Goal: Task Accomplishment & Management: Manage account settings

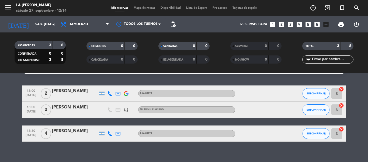
scroll to position [19, 0]
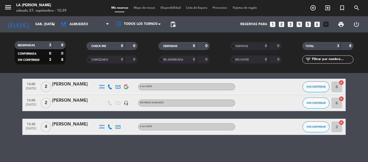
click at [343, 142] on div "No hay notas para este servicio. Haz clic para agregar una 13:00 [DATE] 2 [PERS…" at bounding box center [184, 117] width 368 height 89
click at [53, 25] on icon "arrow_drop_down" at bounding box center [53, 24] width 6 height 6
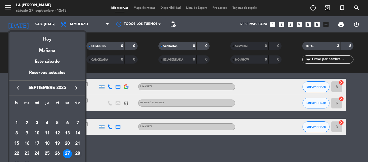
click at [77, 153] on div "28" at bounding box center [77, 153] width 9 height 9
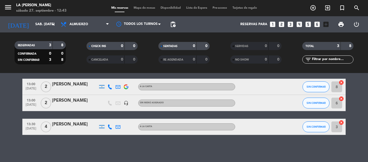
type input "dom. [DATE]"
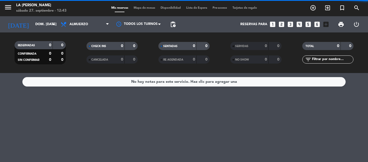
scroll to position [0, 0]
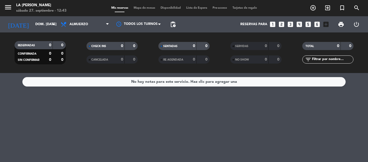
click at [150, 7] on span "Mapa de mesas" at bounding box center [144, 7] width 27 height 3
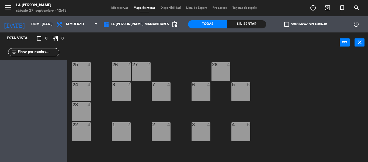
click at [88, 75] on div "25 4" at bounding box center [81, 71] width 19 height 19
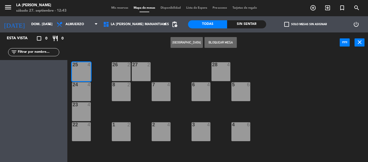
click at [82, 94] on div "24 4" at bounding box center [81, 91] width 19 height 19
click at [84, 111] on div "23 4" at bounding box center [81, 111] width 19 height 19
click at [224, 43] on button "Bloquear Mesa" at bounding box center [221, 42] width 32 height 11
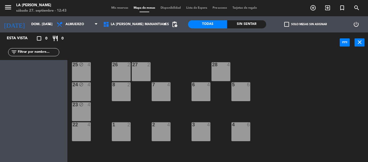
click at [127, 73] on div "26 2" at bounding box center [121, 71] width 19 height 19
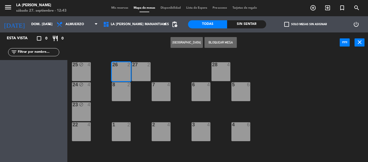
click at [141, 75] on div "27 2" at bounding box center [141, 71] width 19 height 19
click at [119, 88] on div "8 2" at bounding box center [121, 91] width 19 height 19
click at [217, 43] on button "Bloquear Mesa" at bounding box center [221, 42] width 32 height 11
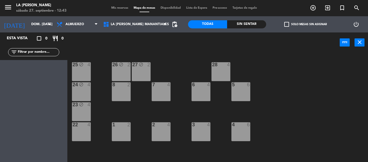
click at [126, 92] on div "8 2" at bounding box center [121, 91] width 19 height 19
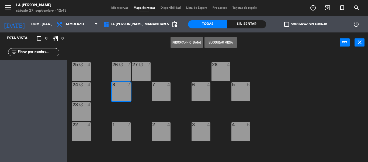
click at [158, 90] on div "7 4" at bounding box center [161, 91] width 19 height 19
click at [229, 41] on button "Bloquear Mesa" at bounding box center [221, 42] width 32 height 11
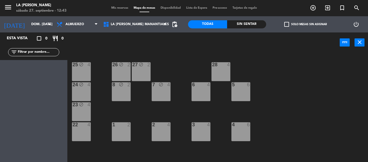
click at [224, 69] on div "28 4" at bounding box center [221, 71] width 19 height 19
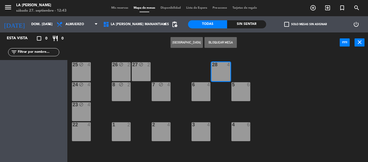
click at [207, 84] on div "4" at bounding box center [210, 84] width 9 height 5
click at [226, 43] on button "Bloquear Mesa" at bounding box center [221, 42] width 32 height 11
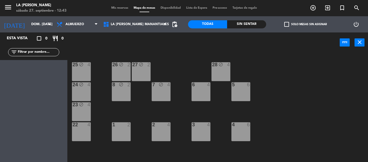
click at [237, 90] on div "5 6" at bounding box center [241, 91] width 19 height 19
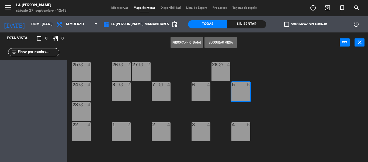
click at [200, 90] on div "6 4" at bounding box center [201, 91] width 19 height 19
click at [224, 37] on button "Bloquear Mesa" at bounding box center [221, 42] width 32 height 11
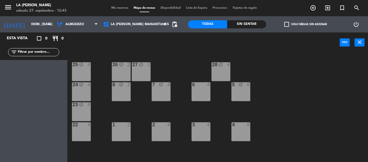
click at [223, 42] on div "power_input close" at bounding box center [203, 42] width 273 height 21
click at [199, 90] on div "6 4" at bounding box center [201, 91] width 19 height 19
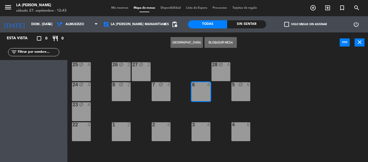
click at [217, 44] on button "Bloquear Mesa" at bounding box center [221, 42] width 32 height 11
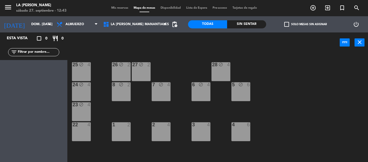
click at [91, 134] on div "25 block 4 26 block 2 27 block 2 28 block 4 8 block 2 7 block 4 6 block 4 5 blo…" at bounding box center [219, 107] width 297 height 109
click at [90, 134] on div "22 4" at bounding box center [81, 131] width 19 height 19
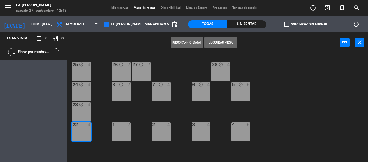
click at [125, 133] on div "1 2" at bounding box center [121, 131] width 19 height 19
click at [216, 45] on button "Bloquear Mesa" at bounding box center [221, 42] width 32 height 11
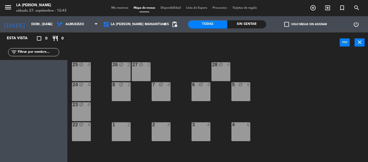
click at [127, 130] on div "1 2" at bounding box center [121, 131] width 19 height 19
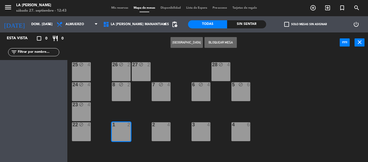
click at [163, 130] on div "2 4" at bounding box center [161, 131] width 19 height 19
click at [224, 37] on button "Bloquear Mesa" at bounding box center [221, 42] width 32 height 11
click at [220, 43] on button "Bloquear Mesa" at bounding box center [221, 42] width 32 height 11
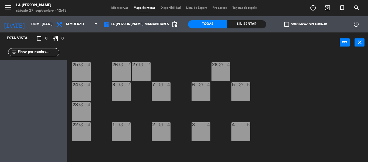
click at [200, 131] on div "3 4" at bounding box center [201, 131] width 19 height 19
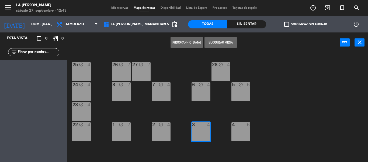
click at [248, 135] on div "4 6" at bounding box center [241, 131] width 19 height 19
click at [233, 40] on button "Bloquear Mesa" at bounding box center [221, 42] width 32 height 11
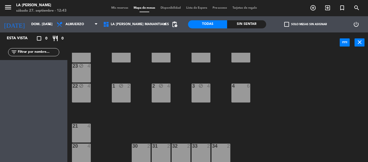
scroll to position [39, 0]
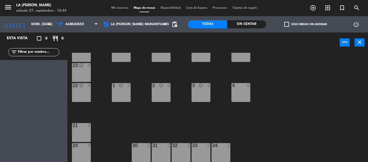
click at [241, 90] on div "4 6" at bounding box center [241, 92] width 19 height 19
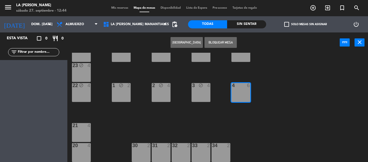
click at [75, 137] on div "21 4" at bounding box center [81, 132] width 19 height 19
click at [78, 149] on div "20 4" at bounding box center [81, 152] width 19 height 19
click at [212, 43] on button "Bloquear Mesa" at bounding box center [221, 42] width 32 height 11
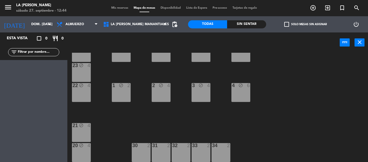
click at [145, 158] on div "30 2" at bounding box center [141, 152] width 19 height 19
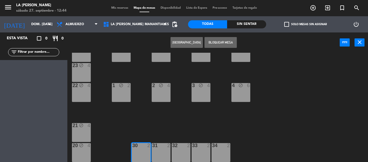
click at [172, 151] on div "32 2" at bounding box center [181, 152] width 19 height 19
click at [164, 151] on div "31 2" at bounding box center [161, 152] width 19 height 19
click at [228, 42] on button "Bloquear Mesa" at bounding box center [221, 42] width 32 height 11
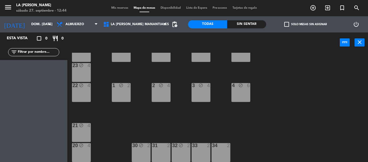
click at [165, 153] on div "31 2" at bounding box center [161, 152] width 19 height 19
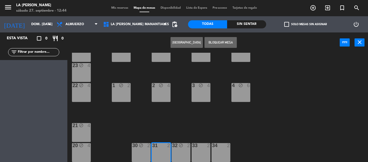
click at [196, 150] on div "33 2" at bounding box center [201, 152] width 19 height 19
click at [222, 44] on button "Bloquear Mesa" at bounding box center [221, 42] width 32 height 11
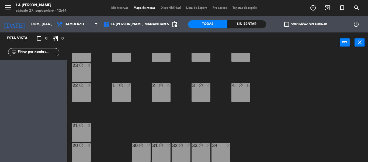
click at [225, 157] on div "34 2" at bounding box center [221, 152] width 19 height 19
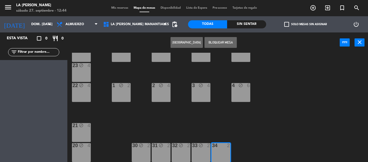
click at [215, 47] on button "Bloquear Mesa" at bounding box center [221, 42] width 32 height 11
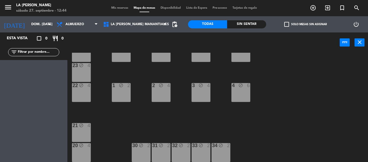
click at [212, 43] on div "power_input close" at bounding box center [203, 42] width 273 height 21
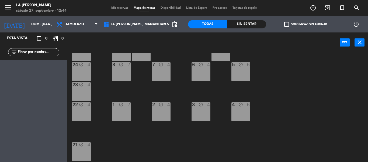
scroll to position [0, 0]
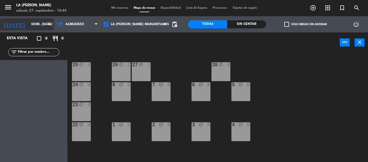
click at [48, 25] on icon "arrow_drop_down" at bounding box center [49, 24] width 6 height 6
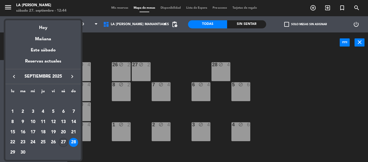
click at [64, 139] on div "27" at bounding box center [63, 142] width 9 height 9
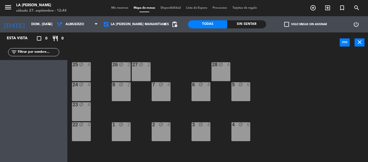
type input "sáb. [DATE]"
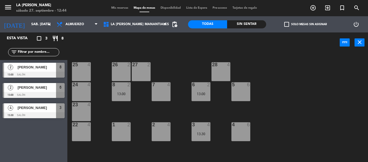
click at [82, 80] on div "25 4" at bounding box center [81, 71] width 19 height 19
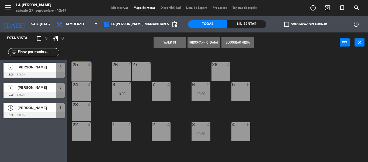
click at [86, 91] on div "24 4" at bounding box center [81, 91] width 19 height 19
click at [87, 108] on div "23 4" at bounding box center [81, 111] width 19 height 19
click at [241, 42] on button "Bloquear Mesa" at bounding box center [238, 42] width 32 height 11
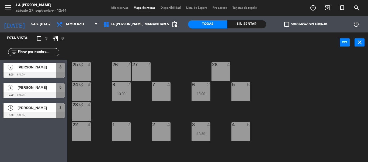
click at [128, 76] on div "26 2" at bounding box center [121, 71] width 19 height 19
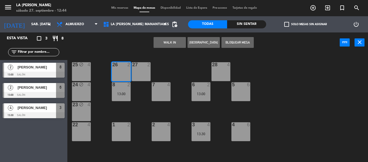
click at [133, 74] on div "27 2" at bounding box center [141, 71] width 19 height 19
click at [238, 43] on button "Bloquear Mesa" at bounding box center [238, 42] width 32 height 11
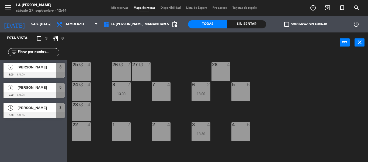
click at [163, 92] on div "7 4" at bounding box center [161, 91] width 19 height 19
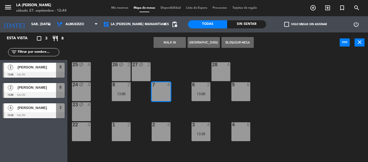
click at [222, 78] on div "28 4" at bounding box center [221, 71] width 19 height 19
click at [233, 41] on button "Bloquear Mesa" at bounding box center [238, 42] width 32 height 11
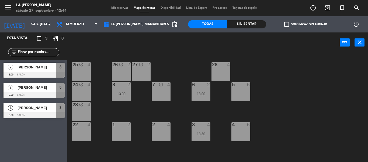
click at [227, 68] on div "28 4" at bounding box center [221, 71] width 19 height 19
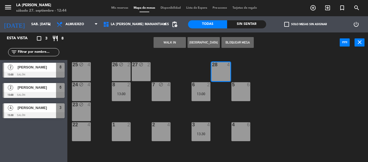
click at [244, 91] on div "5 6" at bounding box center [241, 91] width 19 height 19
click at [230, 38] on button "Bloquear Mesa" at bounding box center [238, 42] width 32 height 11
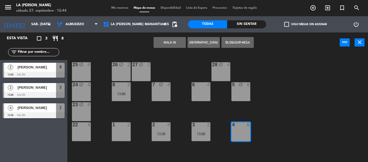
click at [116, 135] on div "1 2" at bounding box center [121, 131] width 19 height 19
click at [235, 42] on button "Bloquear Mesa" at bounding box center [238, 42] width 32 height 11
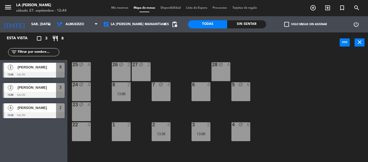
click at [118, 131] on div "1 2" at bounding box center [121, 131] width 19 height 19
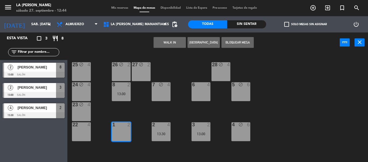
click at [84, 131] on div "22 4" at bounding box center [81, 131] width 19 height 19
click at [227, 41] on button "Bloquear Mesa" at bounding box center [238, 42] width 32 height 11
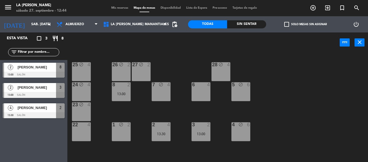
click at [86, 131] on div "22 4" at bounding box center [81, 131] width 19 height 19
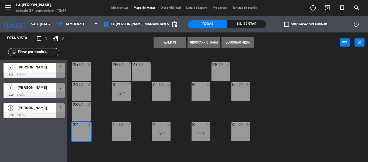
click at [237, 40] on button "Bloquear Mesa" at bounding box center [238, 42] width 32 height 11
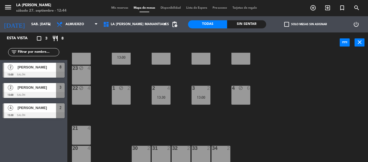
scroll to position [39, 0]
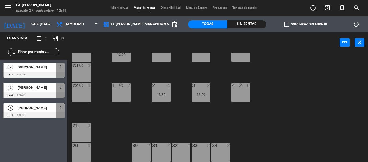
click at [82, 131] on div "21 4" at bounding box center [81, 132] width 19 height 19
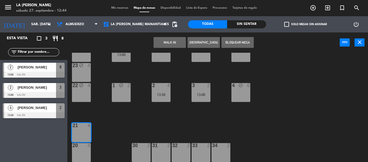
click at [86, 152] on div "20 4" at bounding box center [81, 152] width 19 height 19
click at [231, 43] on button "Bloquear Mesa" at bounding box center [238, 42] width 32 height 11
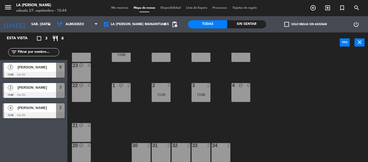
click at [141, 153] on div "30 2" at bounding box center [141, 152] width 19 height 19
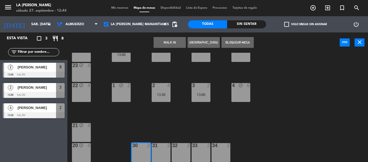
click at [156, 148] on div "31 2" at bounding box center [161, 145] width 19 height 5
click at [190, 145] on div "33" at bounding box center [192, 145] width 9 height 5
click at [241, 40] on button "Bloquear Mesa" at bounding box center [238, 42] width 32 height 11
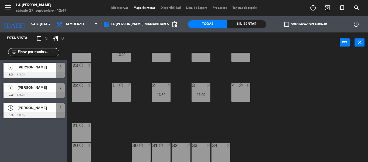
click at [180, 152] on div "32 2" at bounding box center [181, 152] width 19 height 19
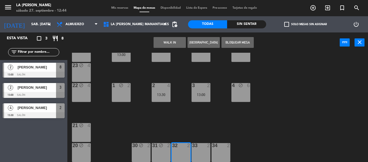
drag, startPoint x: 198, startPoint y: 150, endPoint x: 209, endPoint y: 145, distance: 11.6
click at [198, 150] on div "33 2" at bounding box center [201, 152] width 19 height 19
click at [213, 144] on div "34" at bounding box center [212, 145] width 0 height 5
click at [228, 42] on button "Bloquear Mesa" at bounding box center [238, 42] width 32 height 11
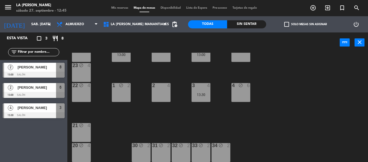
click at [116, 11] on div "menu LA [PERSON_NAME] sábado 27. septiembre - 12:45 Mis reservas Mapa de mesas …" at bounding box center [184, 8] width 368 height 16
click at [122, 9] on span "Mis reservas" at bounding box center [120, 7] width 22 height 3
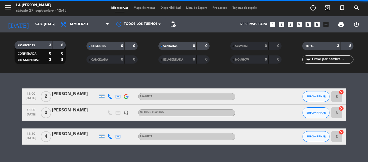
click at [288, 24] on icon "looks_3" at bounding box center [290, 24] width 7 height 7
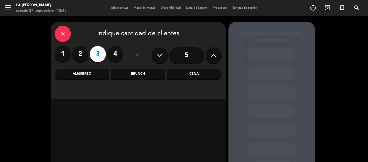
click at [92, 78] on div "Almuerzo" at bounding box center [82, 74] width 55 height 11
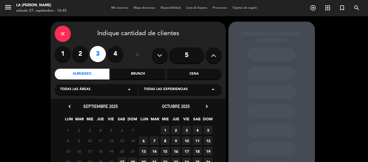
scroll to position [27, 0]
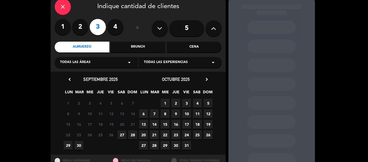
click at [124, 135] on span "27" at bounding box center [122, 134] width 9 height 9
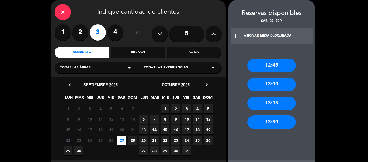
click at [280, 120] on div "13:30" at bounding box center [272, 121] width 49 height 13
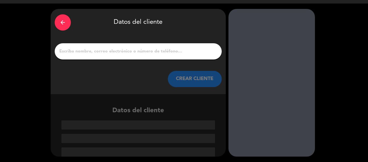
scroll to position [13, 0]
click at [83, 56] on div at bounding box center [138, 51] width 167 height 16
paste input "[PERSON_NAME]"
type input "[PERSON_NAME]"
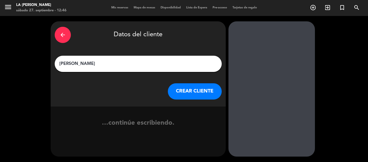
scroll to position [0, 0]
click at [192, 88] on button "CREAR CLIENTE" at bounding box center [195, 91] width 54 height 16
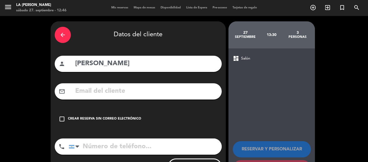
click at [103, 113] on div "check_box_outline_blank Crear reserva sin correo electrónico" at bounding box center [138, 119] width 167 height 16
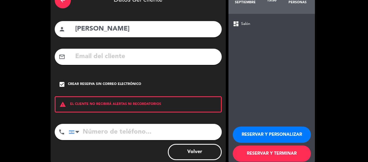
scroll to position [46, 0]
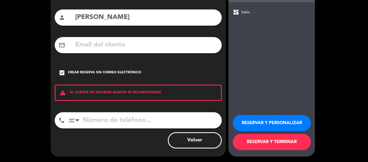
click at [283, 139] on button "RESERVAR Y TERMINAR" at bounding box center [272, 142] width 78 height 16
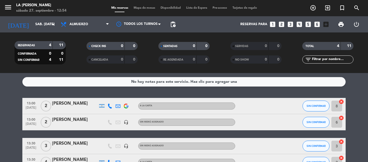
click at [12, 94] on div "No hay notas para este servicio. Haz clic para agregar una 13:00 [DATE] 2 [PERS…" at bounding box center [184, 117] width 368 height 89
click at [308, 23] on icon "looks_5" at bounding box center [308, 24] width 7 height 7
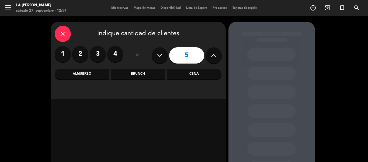
click at [101, 73] on div "Almuerzo" at bounding box center [82, 74] width 55 height 11
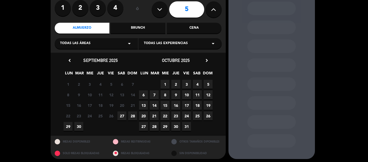
scroll to position [48, 0]
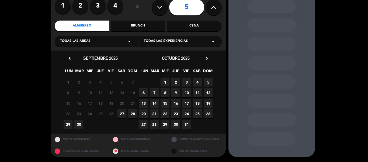
click at [120, 114] on span "27" at bounding box center [122, 113] width 9 height 9
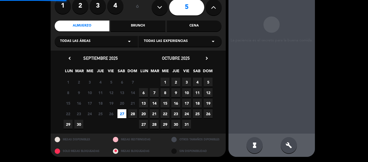
scroll to position [22, 0]
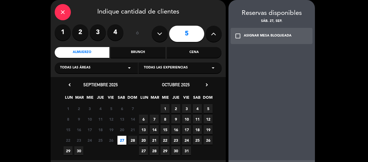
click at [236, 35] on icon "check_box_outline_blank" at bounding box center [238, 36] width 6 height 6
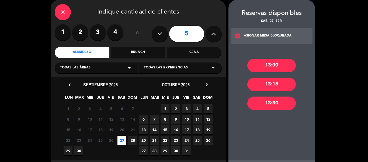
click at [269, 102] on div "13:30" at bounding box center [272, 102] width 49 height 13
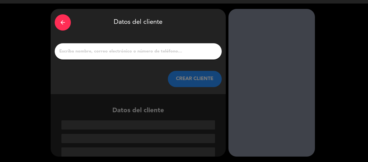
click at [189, 79] on button "CREAR CLIENTE" at bounding box center [195, 79] width 54 height 16
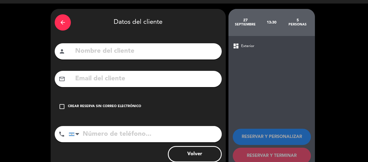
click at [78, 53] on input "text" at bounding box center [146, 51] width 143 height 11
type input "[US_STATE]"
click at [64, 107] on icon "check_box_outline_blank" at bounding box center [62, 106] width 6 height 6
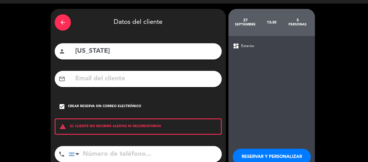
click at [86, 158] on input "tel" at bounding box center [145, 154] width 153 height 16
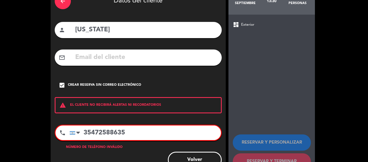
scroll to position [40, 0]
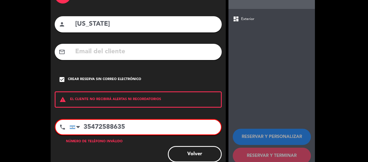
click at [91, 125] on input "35472588635" at bounding box center [146, 126] width 152 height 15
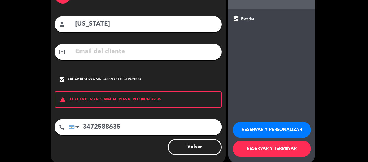
type input "3472588635"
click at [271, 152] on button "RESERVAR Y TERMINAR" at bounding box center [272, 148] width 78 height 16
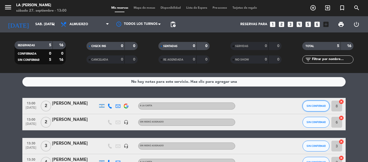
click at [318, 104] on span "SIN CONFIRMAR" at bounding box center [316, 105] width 19 height 3
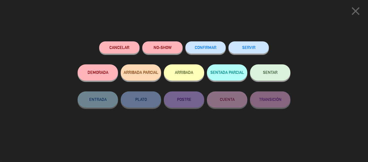
click at [279, 80] on button "SENTAR" at bounding box center [270, 72] width 40 height 16
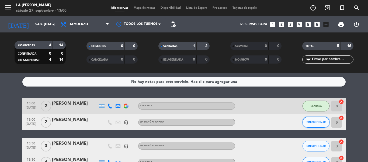
click at [319, 121] on span "SIN CONFIRMAR" at bounding box center [316, 121] width 19 height 3
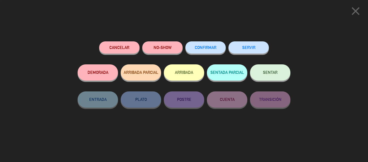
click at [282, 74] on button "SENTAR" at bounding box center [270, 72] width 40 height 16
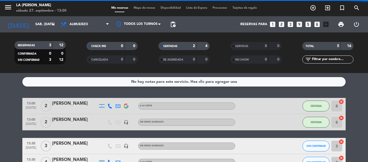
scroll to position [27, 0]
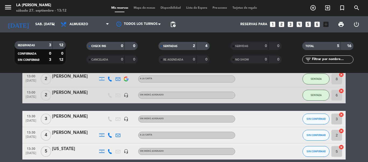
click at [0, 111] on bookings-row "13:00 [DATE] 2 [PERSON_NAME] A [PERSON_NAME] SENTADA 8 cancel 13:00 [DATE] 2 [P…" at bounding box center [184, 115] width 368 height 88
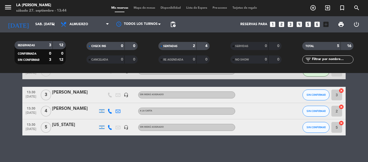
scroll to position [52, 0]
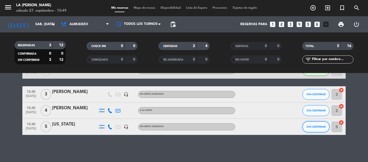
click at [320, 128] on span "SIN CONFIRMAR" at bounding box center [316, 126] width 19 height 3
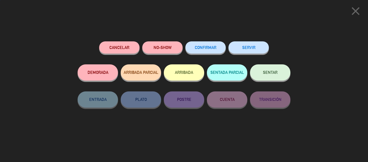
click at [263, 67] on button "SENTAR" at bounding box center [270, 72] width 40 height 16
